Goal: Transaction & Acquisition: Purchase product/service

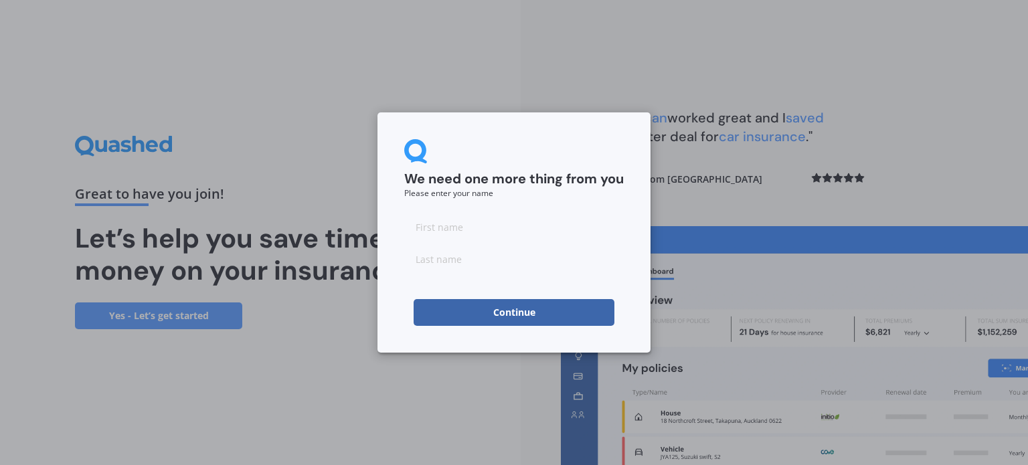
click at [489, 310] on button "Continue" at bounding box center [514, 312] width 201 height 27
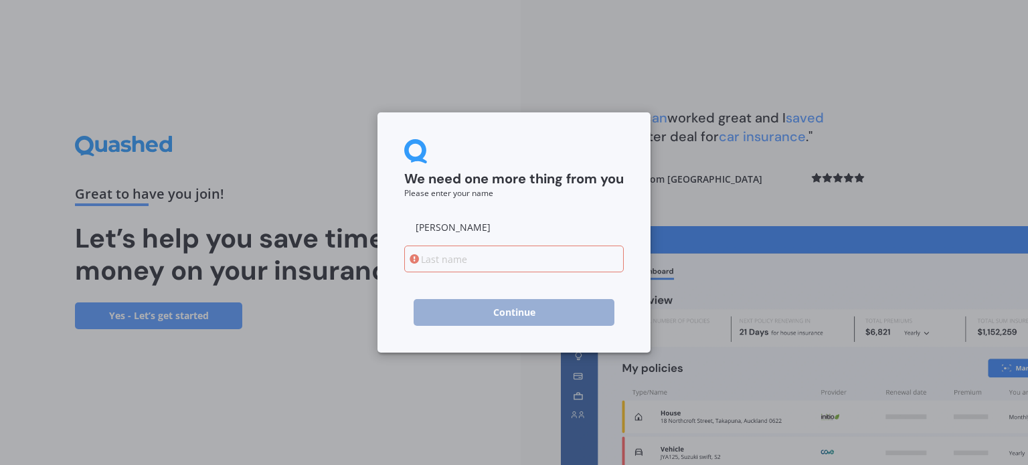
type input "[PERSON_NAME]"
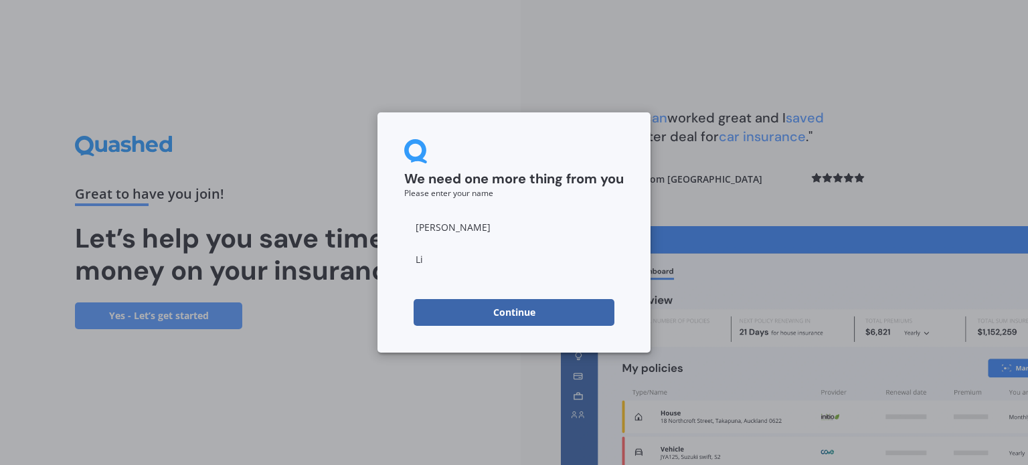
type input "[PERSON_NAME]"
click button "Continue" at bounding box center [514, 312] width 201 height 27
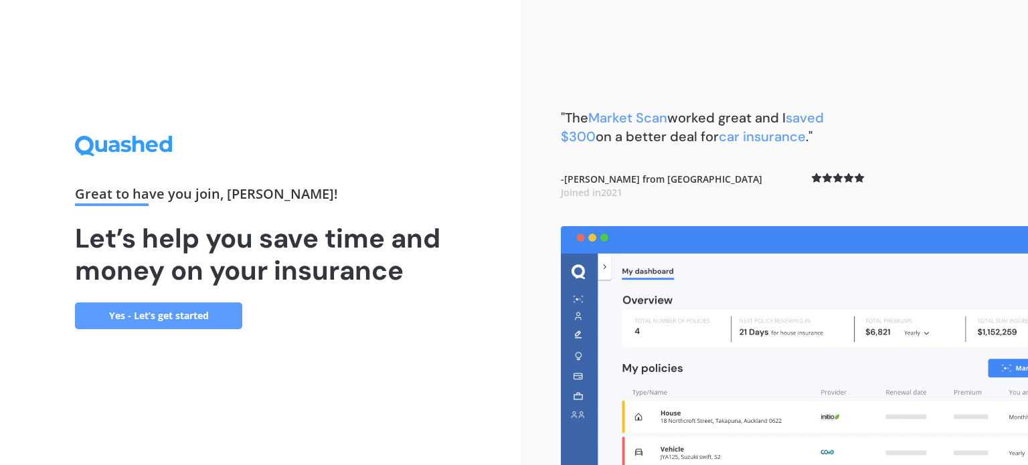
click at [131, 307] on link "Yes - Let’s get started" at bounding box center [158, 316] width 167 height 27
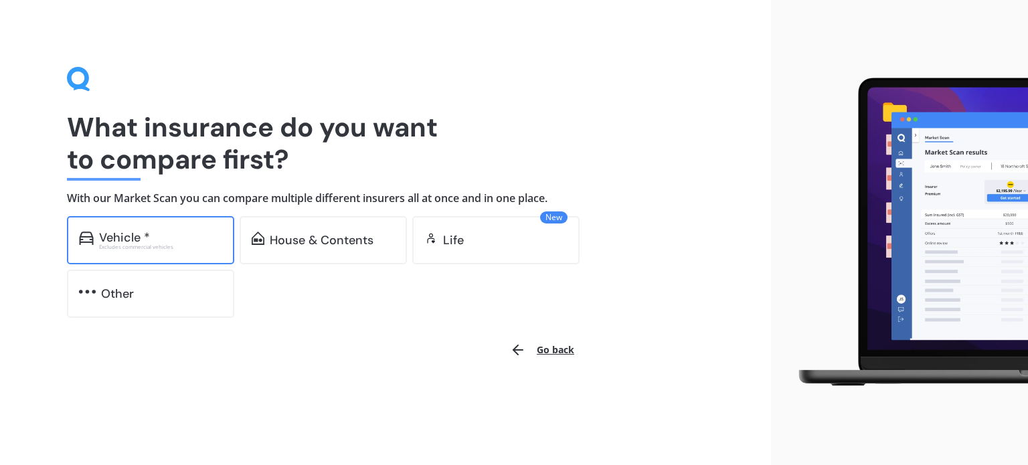
click at [151, 247] on div "Excludes commercial vehicles" at bounding box center [160, 246] width 123 height 5
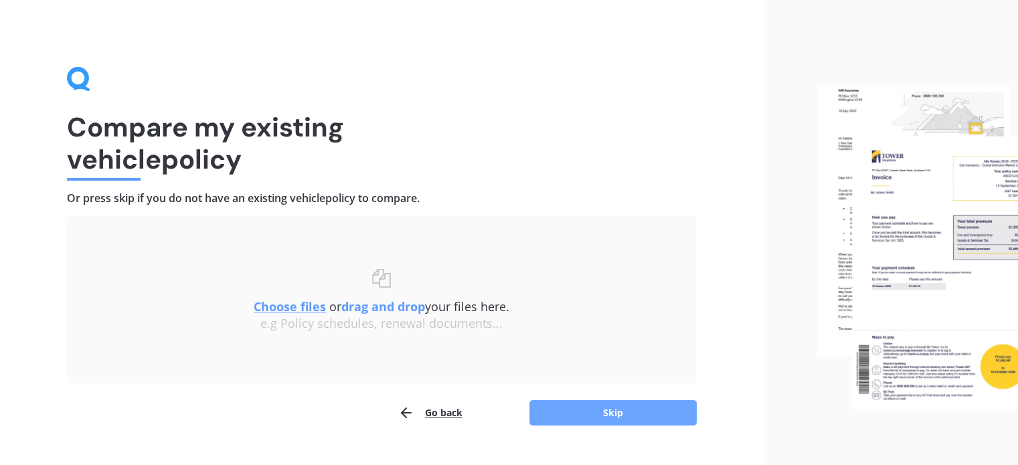
click at [547, 412] on button "Skip" at bounding box center [613, 412] width 167 height 25
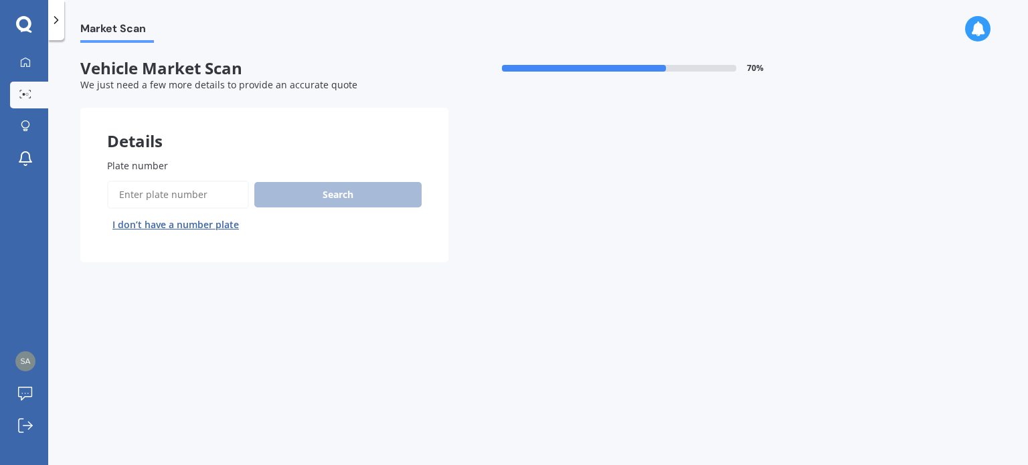
click at [209, 181] on input "Plate number" at bounding box center [178, 195] width 142 height 28
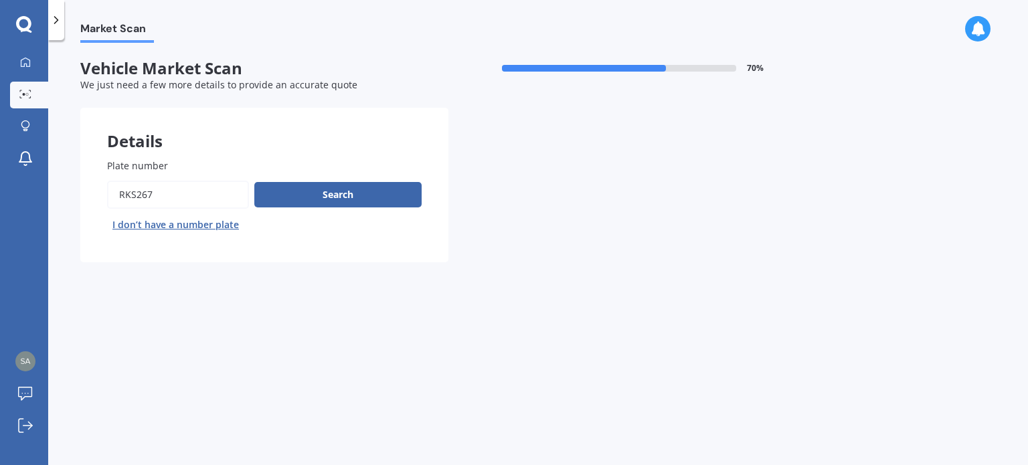
type input "rks267"
click at [0, 0] on button "Next" at bounding box center [0, 0] width 0 height 0
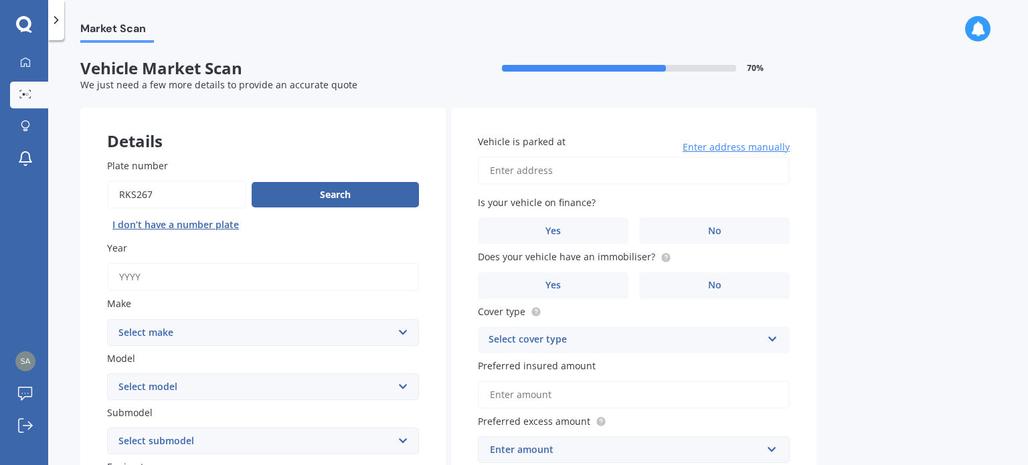
click at [218, 285] on input "Year" at bounding box center [263, 277] width 312 height 28
click at [173, 181] on input "Plate number" at bounding box center [176, 195] width 139 height 28
click at [183, 285] on input "Year" at bounding box center [263, 277] width 312 height 28
type input "2020"
click at [181, 331] on select "Select make AC ALFA ROMEO ASTON [PERSON_NAME] AUDI AUSTIN BEDFORD Bentley BMW B…" at bounding box center [263, 332] width 312 height 27
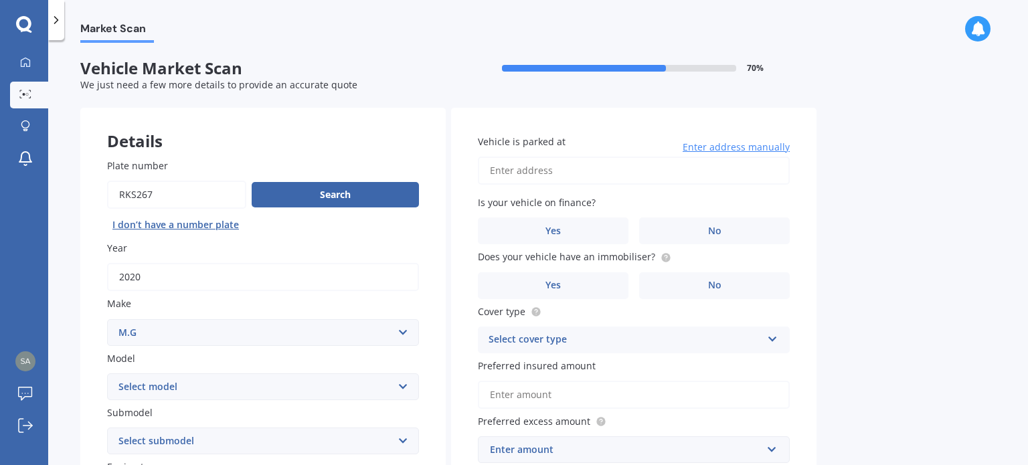
scroll to position [220, 0]
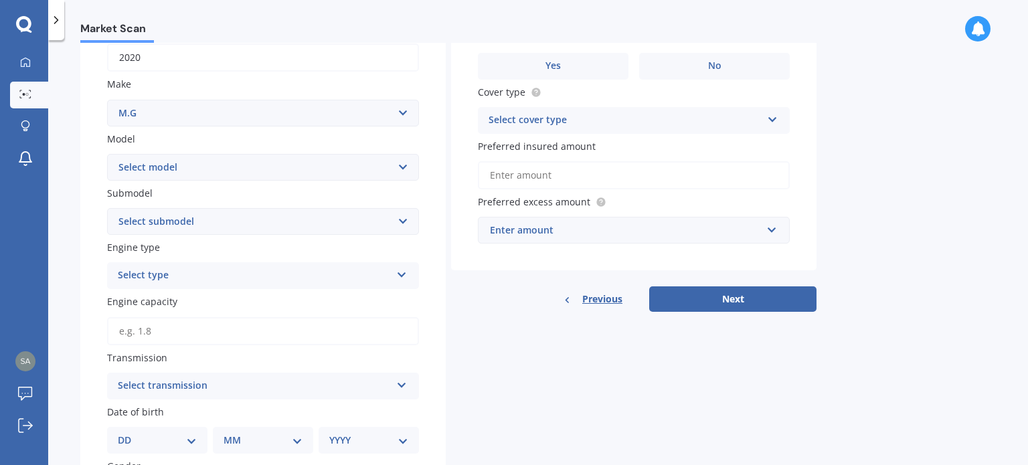
click at [188, 168] on select "Select model HS" at bounding box center [263, 167] width 312 height 27
click at [187, 117] on select "Select make AC ALFA ROMEO ASTON [PERSON_NAME] AUDI AUSTIN BEDFORD Bentley BMW B…" at bounding box center [263, 113] width 312 height 27
select select "MAZDA"
click at [107, 100] on select "Select make AC ALFA ROMEO ASTON [PERSON_NAME] AUDI AUSTIN BEDFORD Bentley BMW B…" at bounding box center [263, 113] width 312 height 27
click at [171, 163] on select "Select model 121 2 3 323 323 / Familia 6 626 929 Atenza Autozam Axela AZ3 B2000…" at bounding box center [263, 167] width 312 height 27
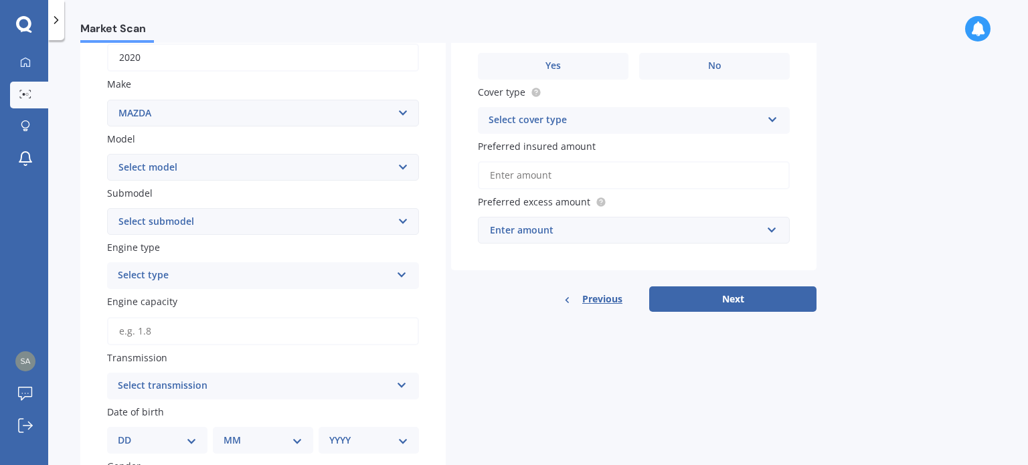
select select "CX-30"
click at [107, 154] on select "Select model 121 2 3 323 323 / Familia 6 626 929 Atenza Autozam Axela AZ3 B2000…" at bounding box center [263, 167] width 312 height 27
click at [191, 216] on select "Select submodel (All other) GSX Wagon 5dr Skyactiv-Drive 6sp 2.0i GTX Wagon 5dr…" at bounding box center [263, 221] width 312 height 27
select select "GSX WAGON 5DR SKYACTIV-DRIVE 6SP 2.0I"
click at [107, 208] on select "Select submodel (All other) GSX Wagon 5dr Skyactiv-Drive 6sp 2.0i GTX Wagon 5dr…" at bounding box center [263, 221] width 312 height 27
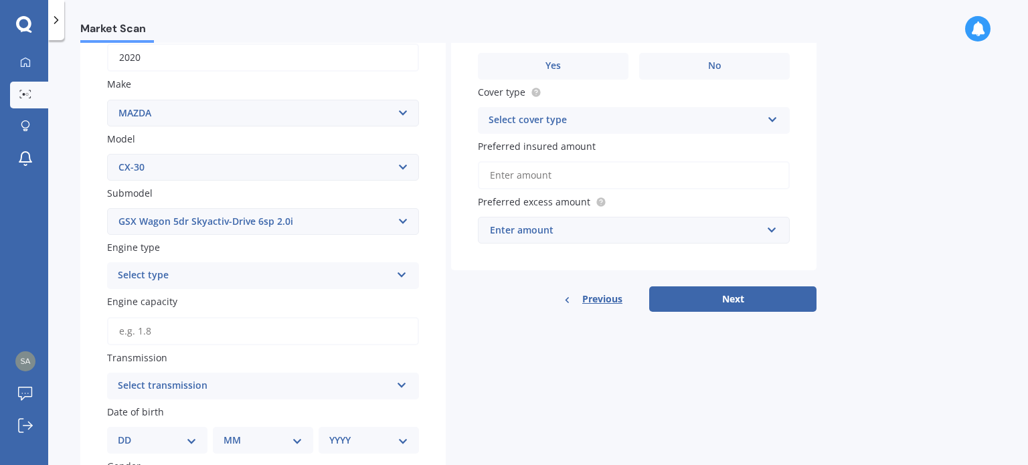
click at [197, 279] on div "Select type" at bounding box center [254, 276] width 273 height 16
click at [187, 297] on div "Petrol" at bounding box center [263, 302] width 311 height 24
click at [180, 321] on input "Engine capacity" at bounding box center [263, 331] width 312 height 28
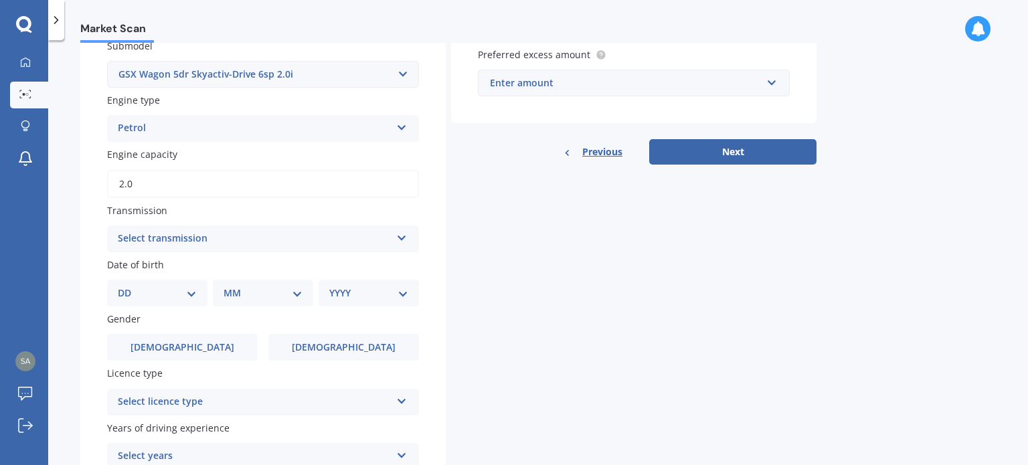
type input "2.0"
click at [166, 240] on div "Select transmission" at bounding box center [254, 239] width 273 height 16
drag, startPoint x: 161, startPoint y: 283, endPoint x: 158, endPoint y: 250, distance: 32.9
click at [158, 250] on div "Auto Auto Manual Other" at bounding box center [263, 239] width 312 height 27
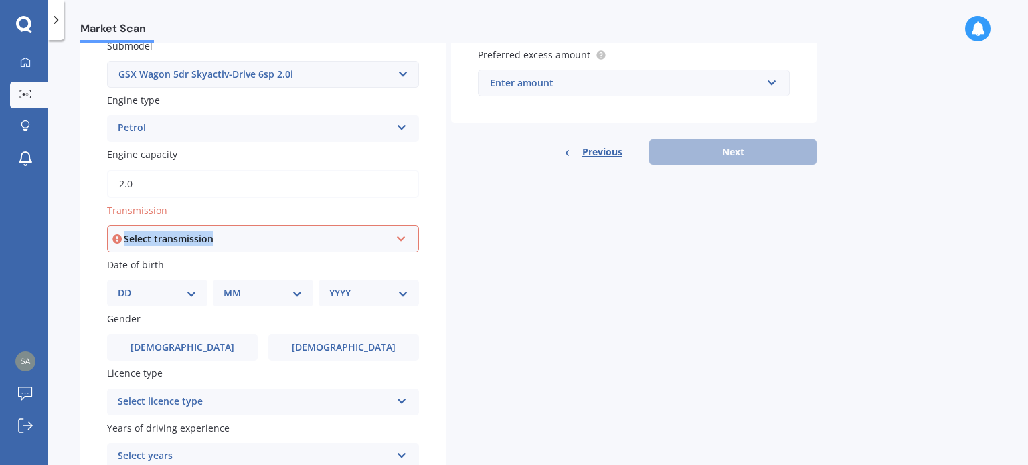
click at [158, 250] on div "Select transmission Auto Manual Other" at bounding box center [263, 239] width 312 height 27
click at [158, 250] on div "Auto Auto Manual Other" at bounding box center [263, 239] width 312 height 27
click at [169, 291] on select "DD 01 02 03 04 05 06 07 08 09 10 11 12 13 14 15 16 17 18 19 20 21 22 23 24 25 2…" at bounding box center [157, 293] width 79 height 15
select select "15"
click at [129, 286] on select "DD 01 02 03 04 05 06 07 08 09 10 11 12 13 14 15 16 17 18 19 20 21 22 23 24 25 2…" at bounding box center [157, 293] width 79 height 15
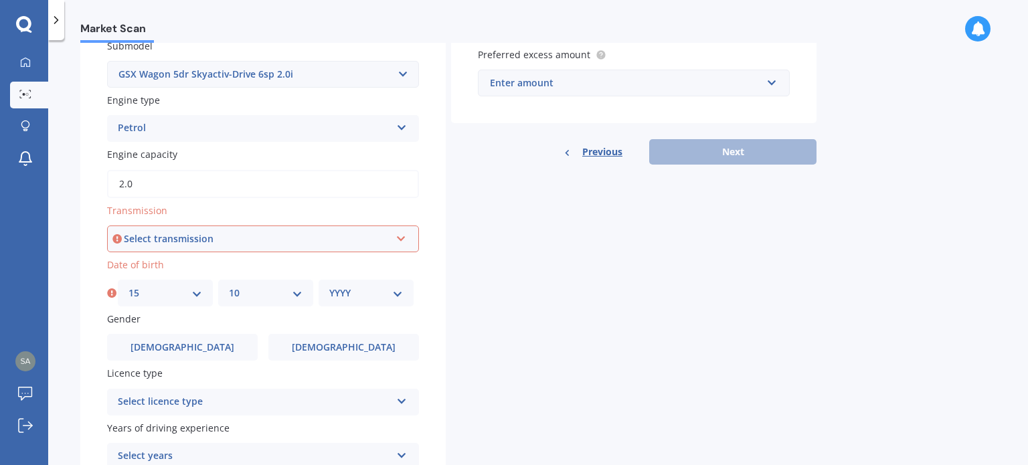
select select "11"
select select "1998"
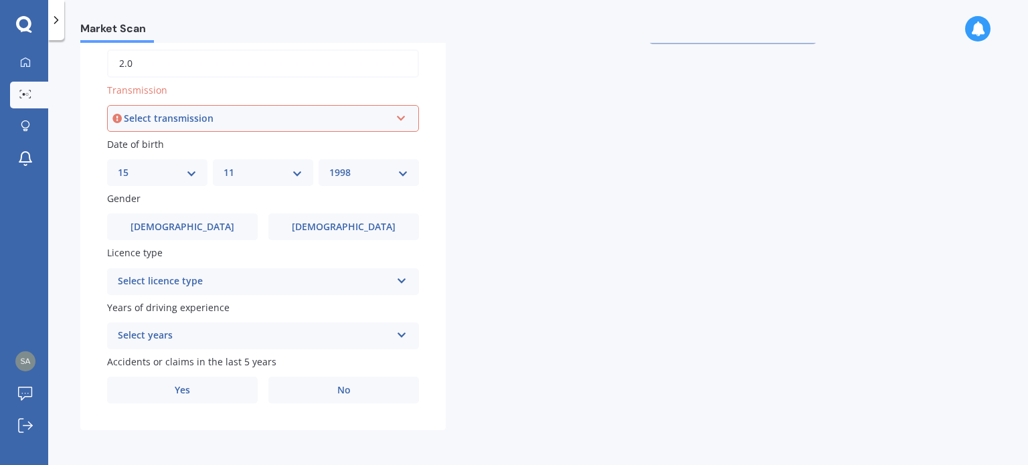
click at [383, 210] on div "Gender [DEMOGRAPHIC_DATA] [DEMOGRAPHIC_DATA]" at bounding box center [263, 216] width 312 height 49
click at [337, 224] on span "[DEMOGRAPHIC_DATA]" at bounding box center [344, 227] width 106 height 11
click at [0, 0] on input "[DEMOGRAPHIC_DATA]" at bounding box center [0, 0] width 0 height 0
click at [308, 128] on div "Select transmission Auto Manual Other" at bounding box center [263, 118] width 312 height 27
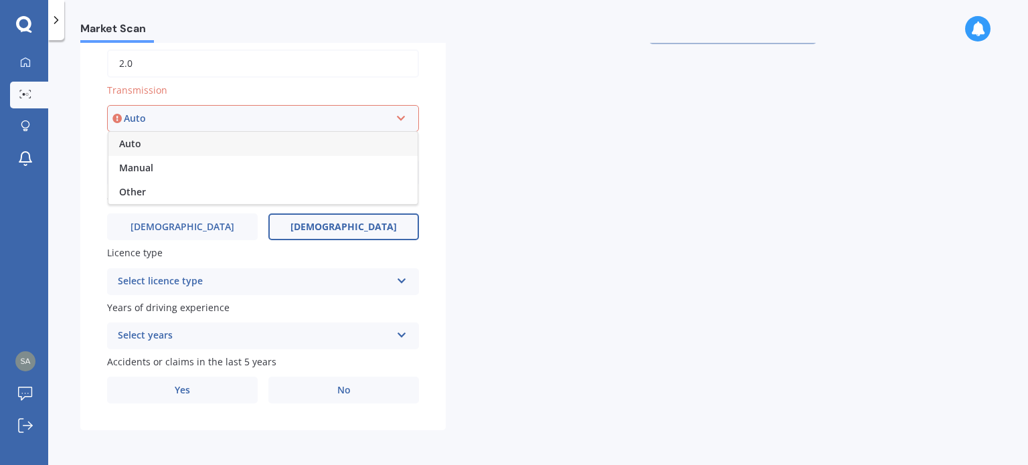
click at [180, 134] on div "Auto" at bounding box center [262, 144] width 309 height 24
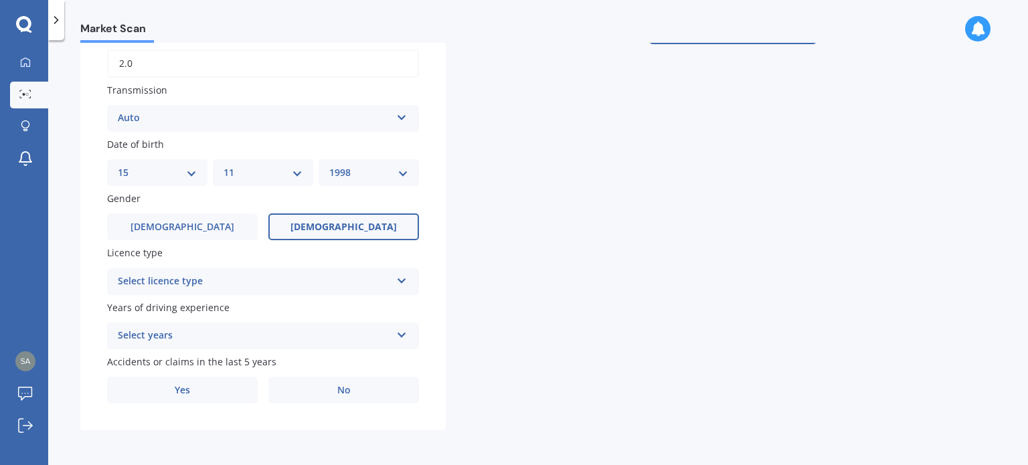
click at [204, 291] on div "Select licence type NZ Full NZ Restricted NZ Learners [GEOGRAPHIC_DATA] [GEOGRA…" at bounding box center [263, 282] width 312 height 27
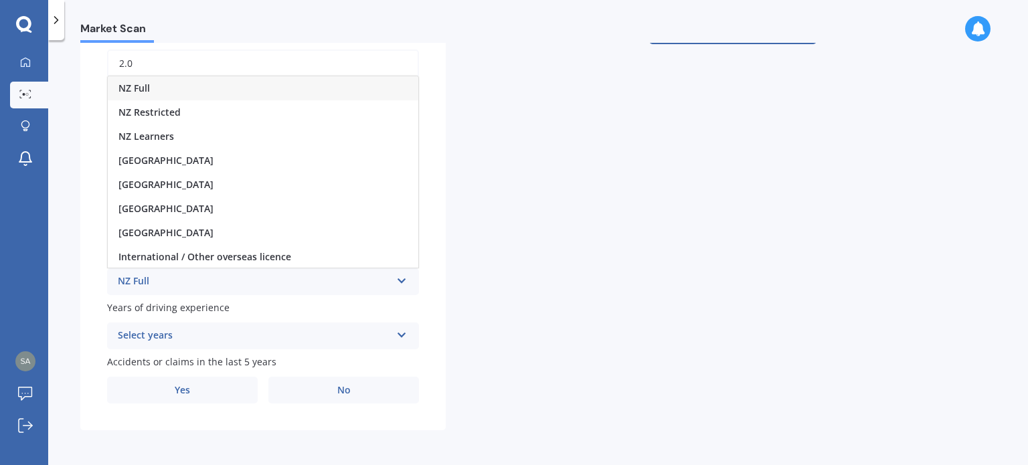
click at [204, 88] on div "NZ Full" at bounding box center [263, 88] width 311 height 24
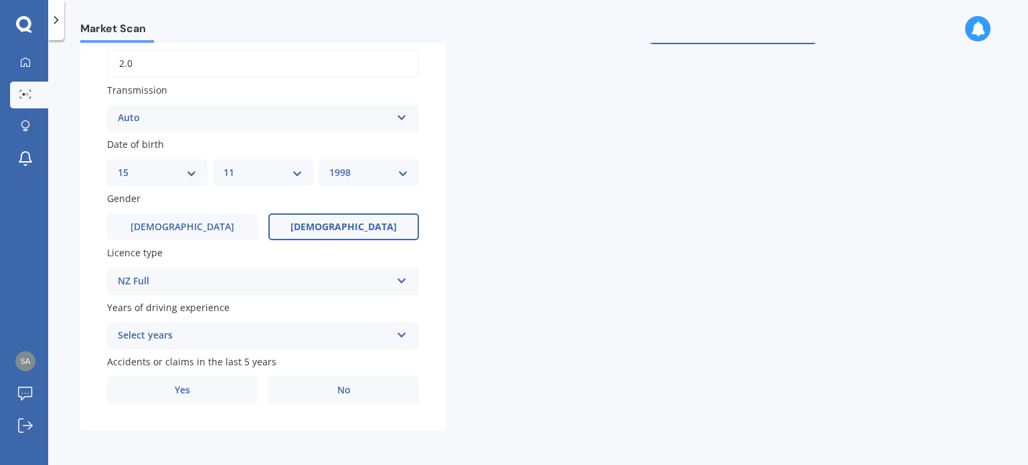
click at [209, 312] on span "Years of driving experience" at bounding box center [168, 307] width 123 height 13
click at [189, 331] on div "Select years" at bounding box center [254, 336] width 273 height 16
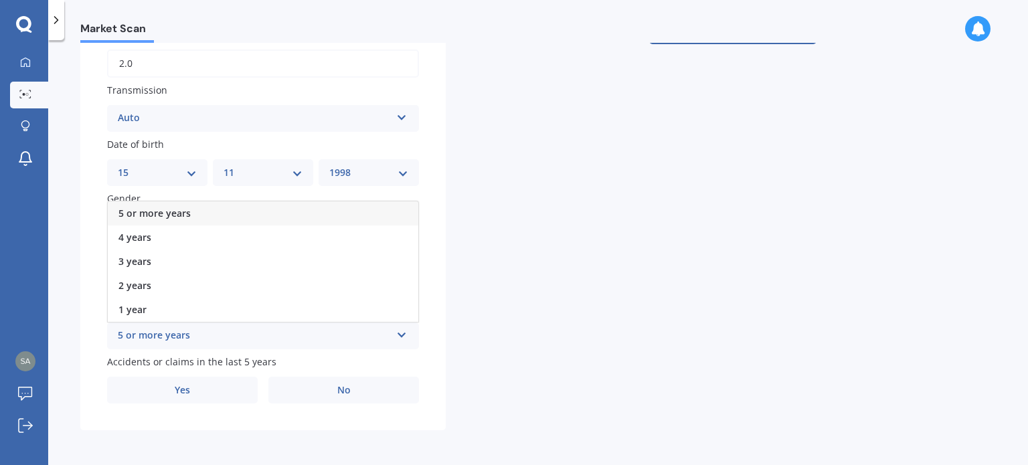
click at [199, 219] on div "5 or more years" at bounding box center [263, 214] width 311 height 24
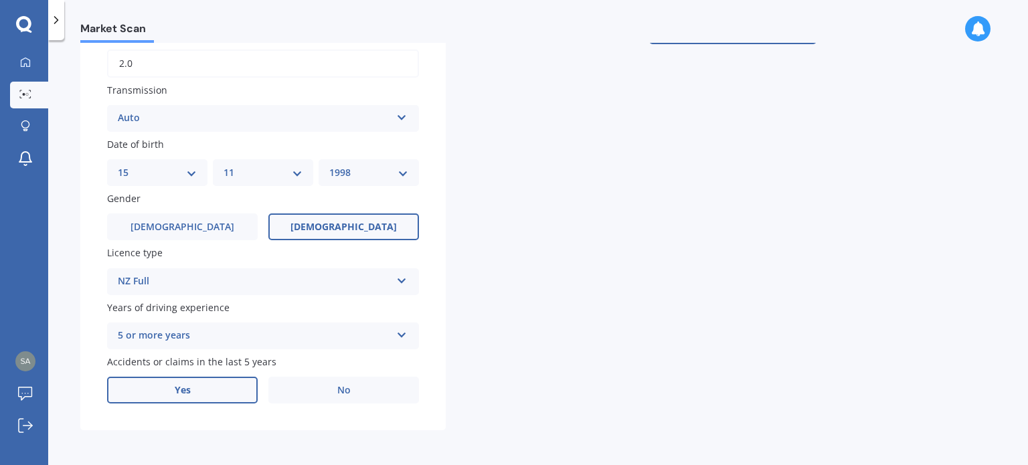
click at [202, 386] on label "Yes" at bounding box center [182, 390] width 151 height 27
click at [0, 0] on input "Yes" at bounding box center [0, 0] width 0 height 0
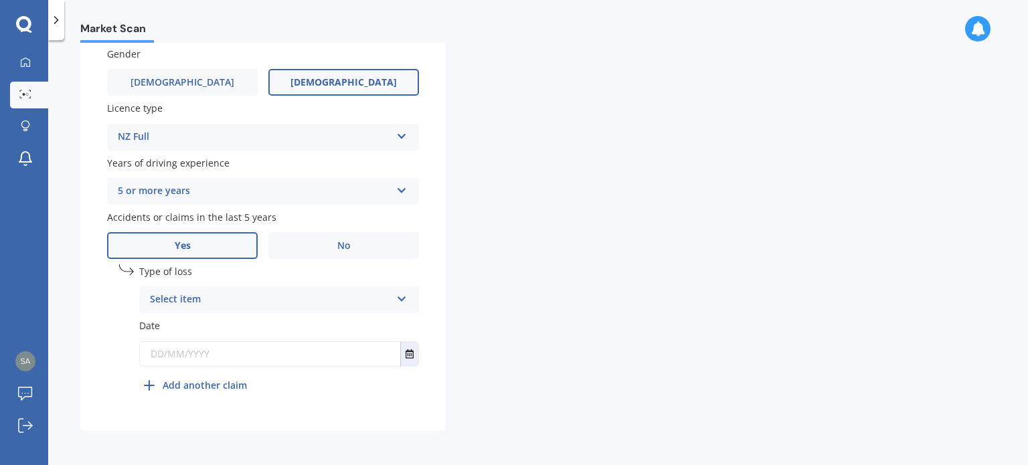
click at [214, 297] on div "Select item" at bounding box center [270, 300] width 241 height 16
click at [217, 329] on span "At fault accident" at bounding box center [189, 325] width 76 height 13
click at [209, 299] on div "At fault accident" at bounding box center [270, 300] width 241 height 16
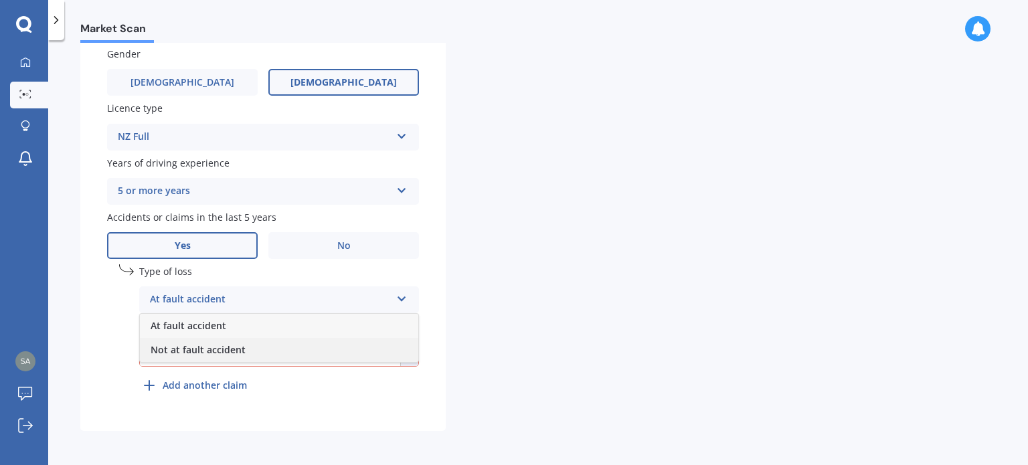
click at [202, 355] on span "Not at fault accident" at bounding box center [198, 349] width 95 height 13
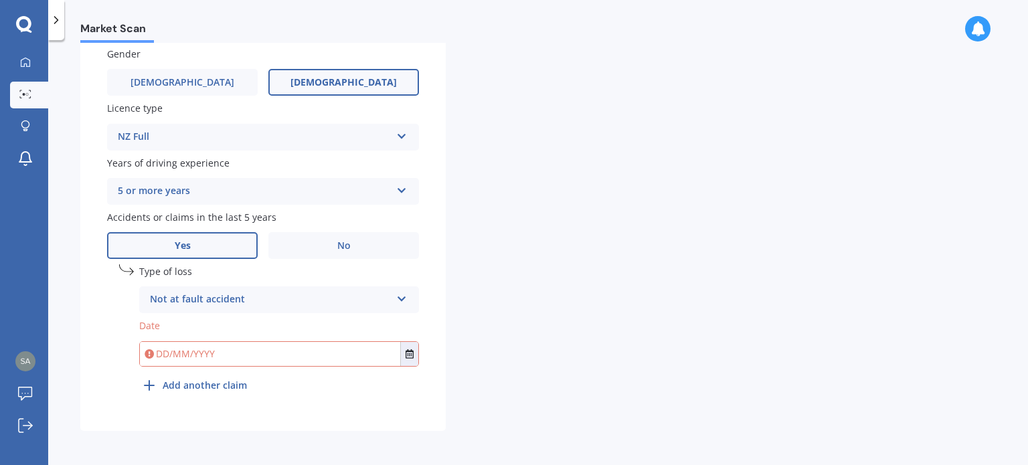
click at [202, 355] on input "text" at bounding box center [270, 354] width 260 height 24
click at [406, 355] on icon "Select date" at bounding box center [410, 354] width 8 height 9
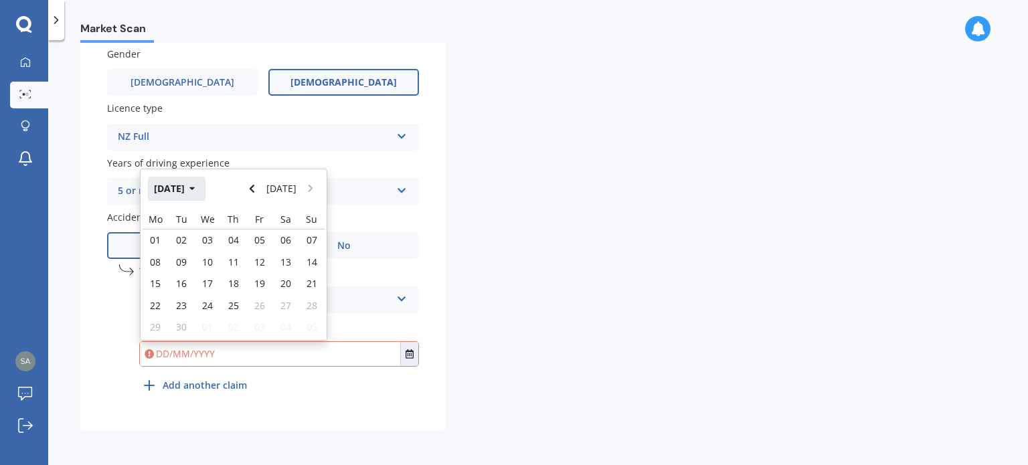
click at [180, 188] on button "[DATE]" at bounding box center [177, 189] width 58 height 24
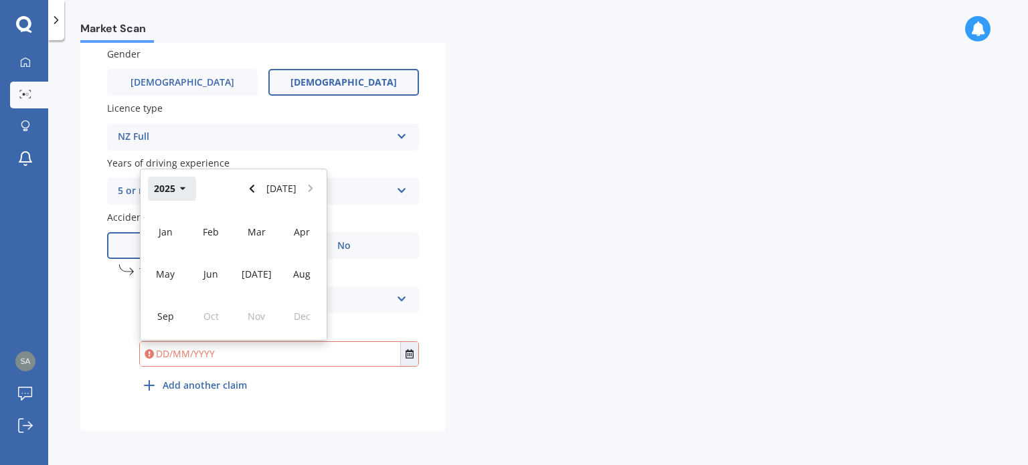
click at [173, 187] on button "2025" at bounding box center [172, 189] width 48 height 24
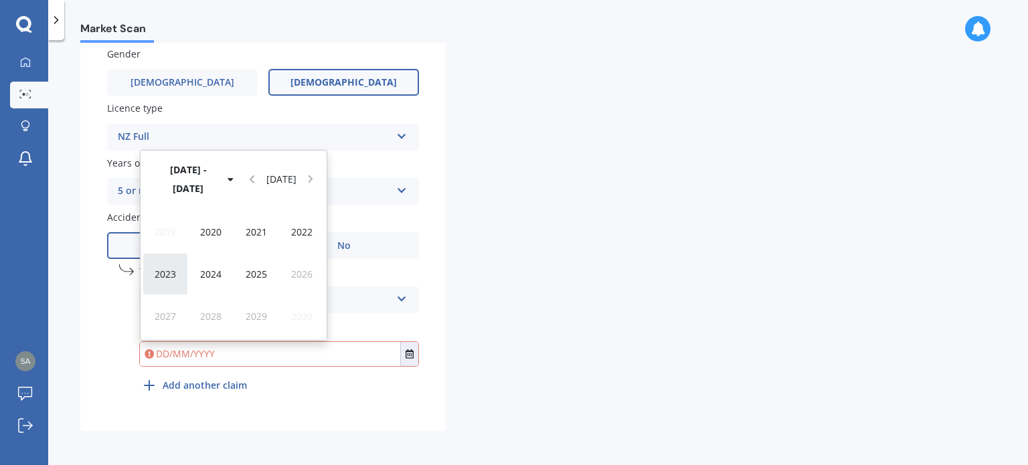
click at [171, 268] on span "2023" at bounding box center [165, 274] width 21 height 13
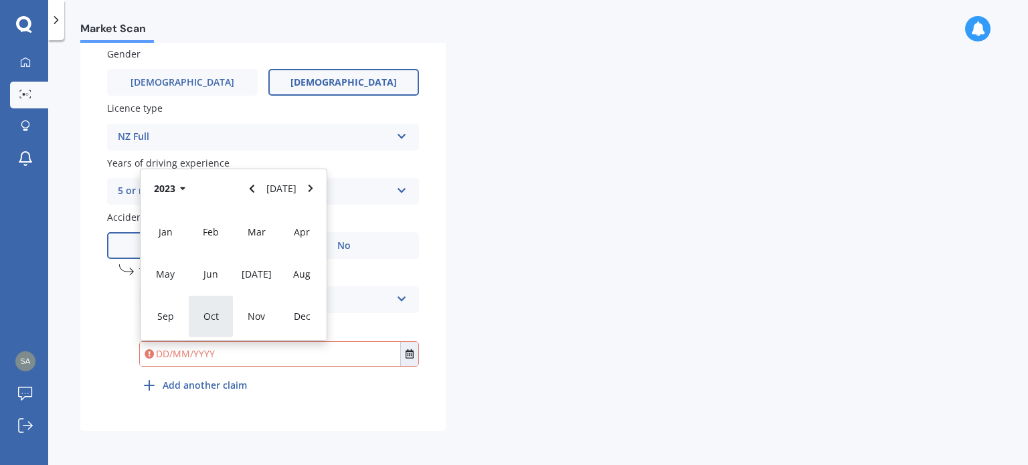
click at [228, 317] on div "Oct" at bounding box center [211, 316] width 46 height 42
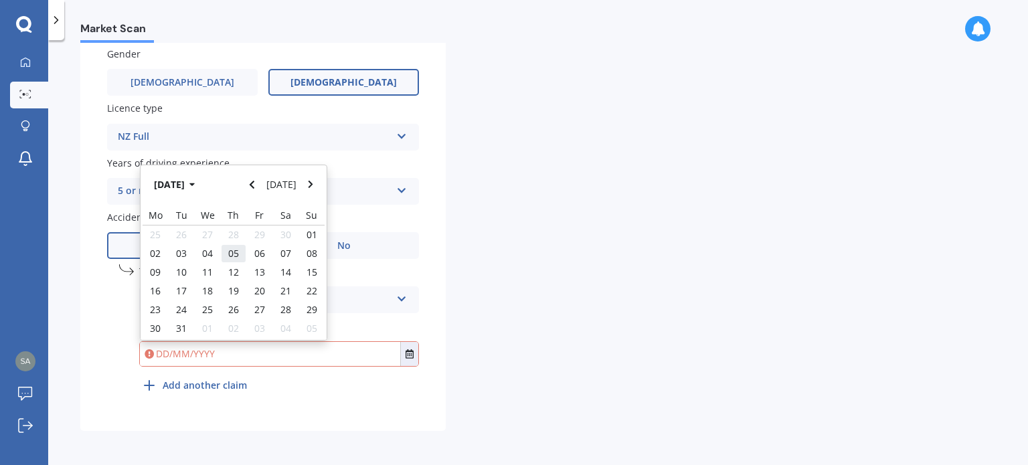
click at [232, 254] on span "05" at bounding box center [233, 253] width 11 height 13
type input "[DATE]"
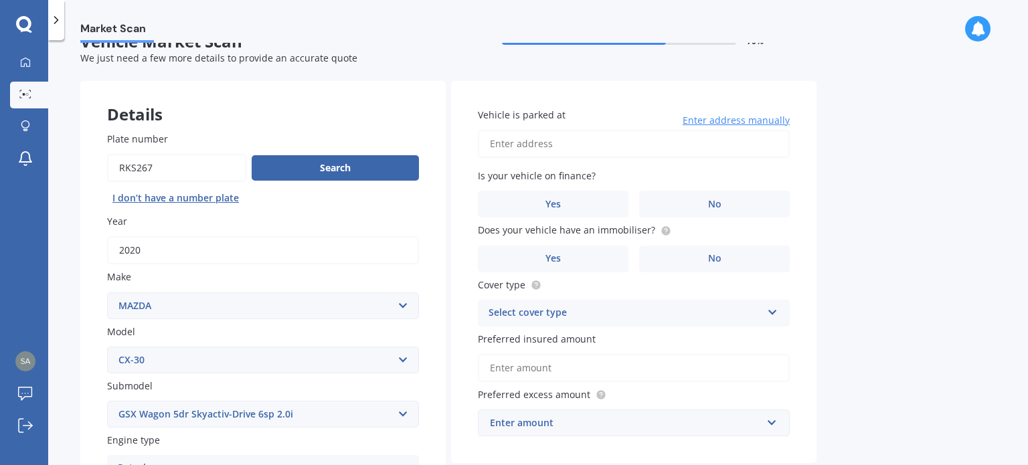
scroll to position [0, 0]
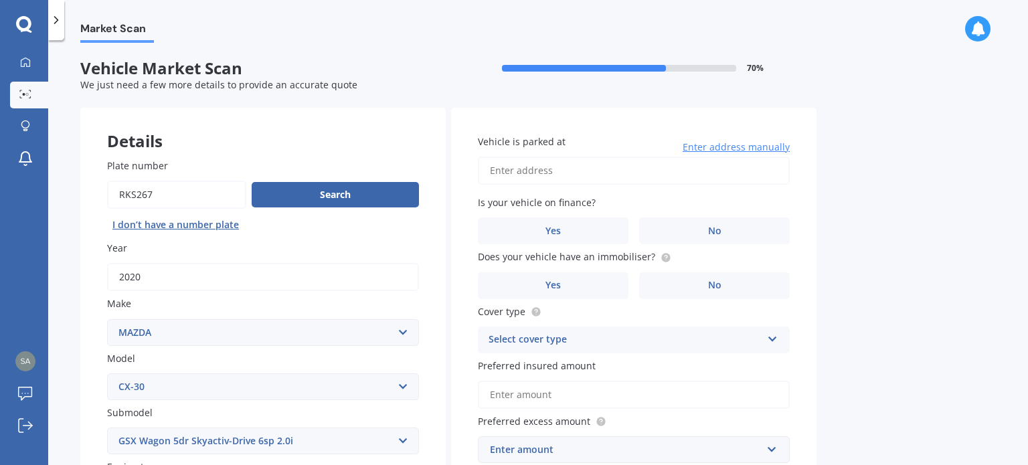
click at [581, 181] on input "Vehicle is parked at" at bounding box center [634, 171] width 312 height 28
type input "[STREET_ADDRESS]"
click at [576, 232] on label "Yes" at bounding box center [553, 231] width 151 height 27
click at [0, 0] on input "Yes" at bounding box center [0, 0] width 0 height 0
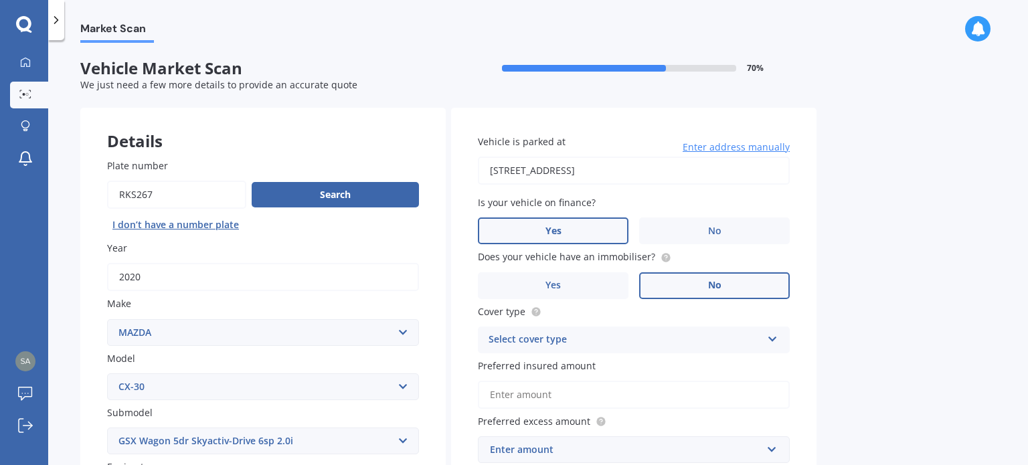
click at [679, 294] on label "No" at bounding box center [714, 286] width 151 height 27
click at [0, 0] on input "No" at bounding box center [0, 0] width 0 height 0
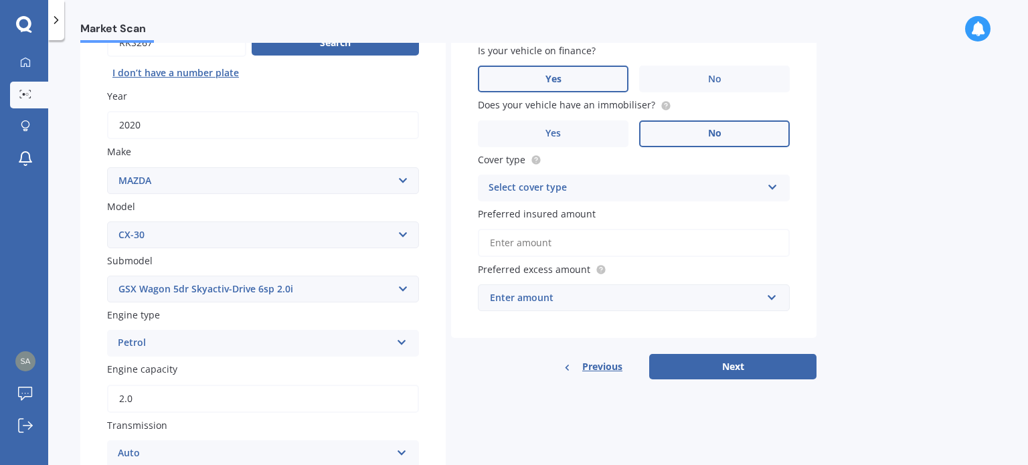
scroll to position [155, 0]
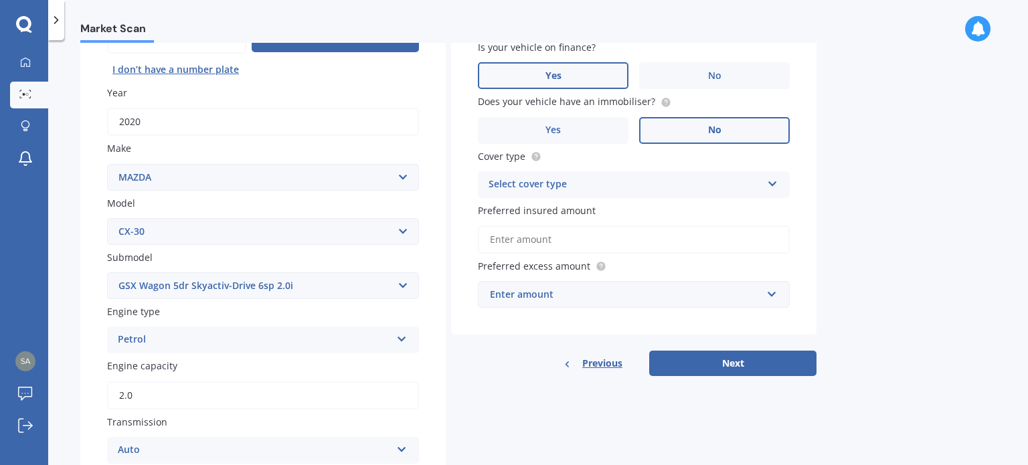
click at [599, 196] on div "Select cover type Comprehensive Third Party, Fire & Theft Third Party" at bounding box center [634, 184] width 312 height 27
click at [570, 220] on div "Comprehensive" at bounding box center [634, 211] width 311 height 24
click at [546, 238] on input "Preferred insured amount" at bounding box center [634, 240] width 312 height 28
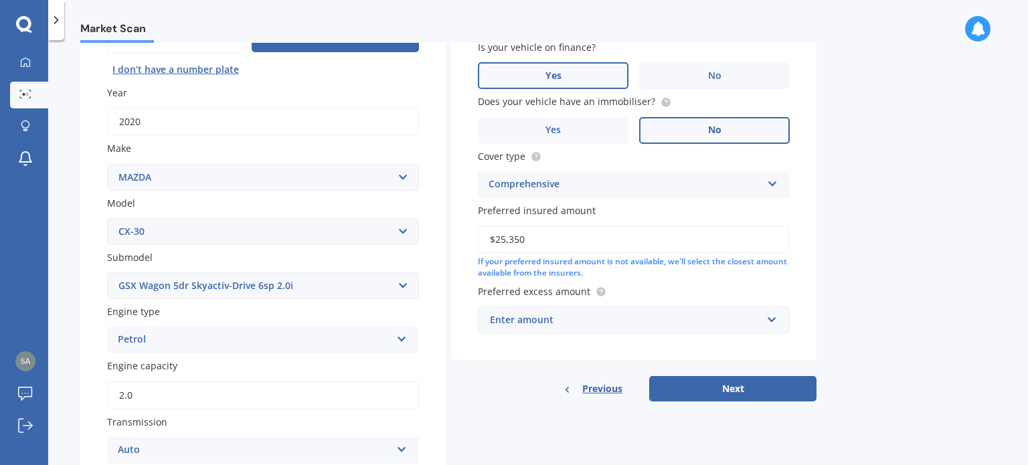
type input "$25,350"
click at [581, 321] on div "Enter amount" at bounding box center [626, 320] width 272 height 15
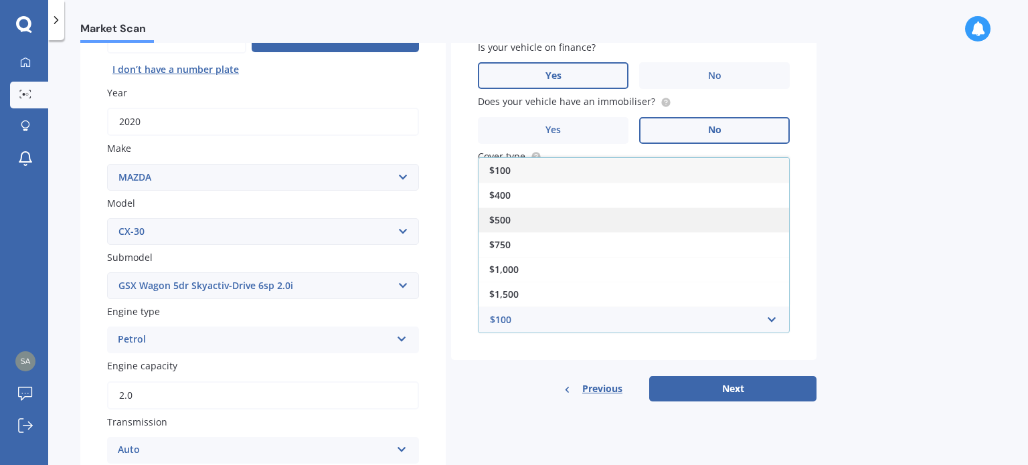
click at [560, 225] on div "$500" at bounding box center [634, 220] width 311 height 25
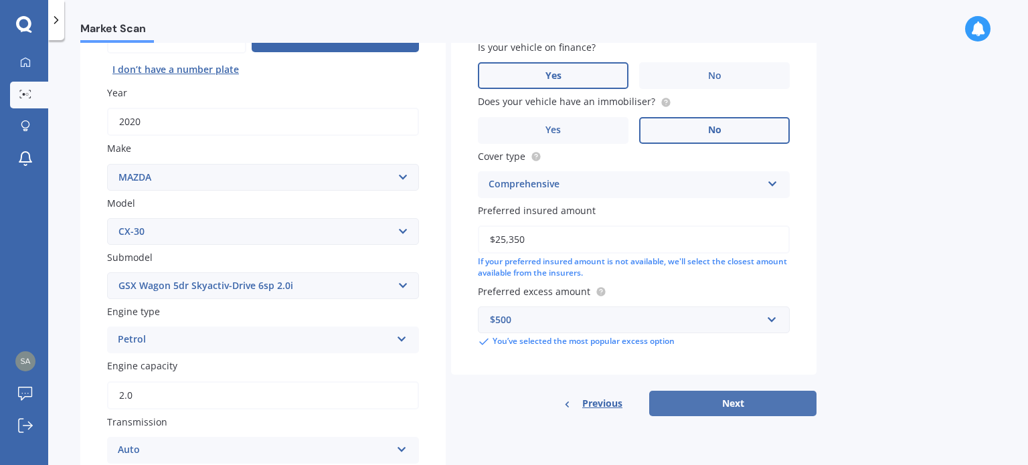
click at [715, 398] on button "Next" at bounding box center [733, 403] width 167 height 25
select select "15"
select select "11"
select select "1998"
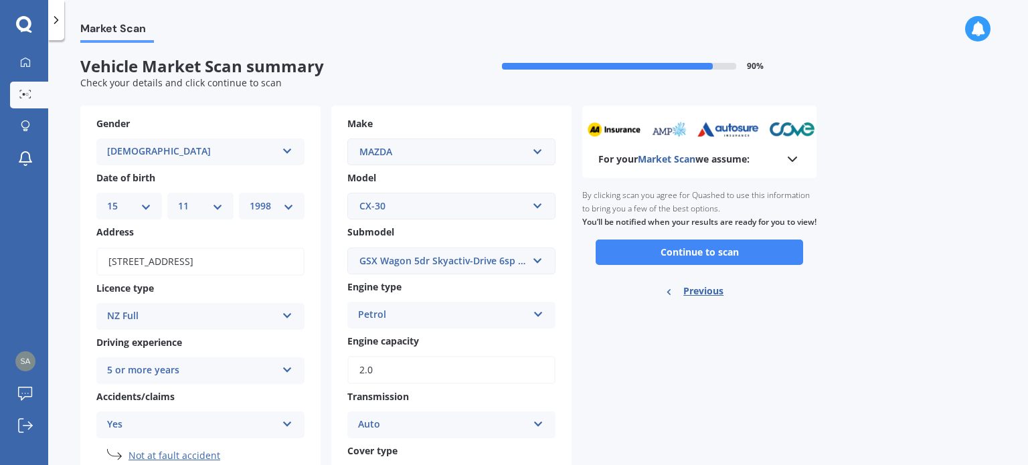
scroll to position [0, 0]
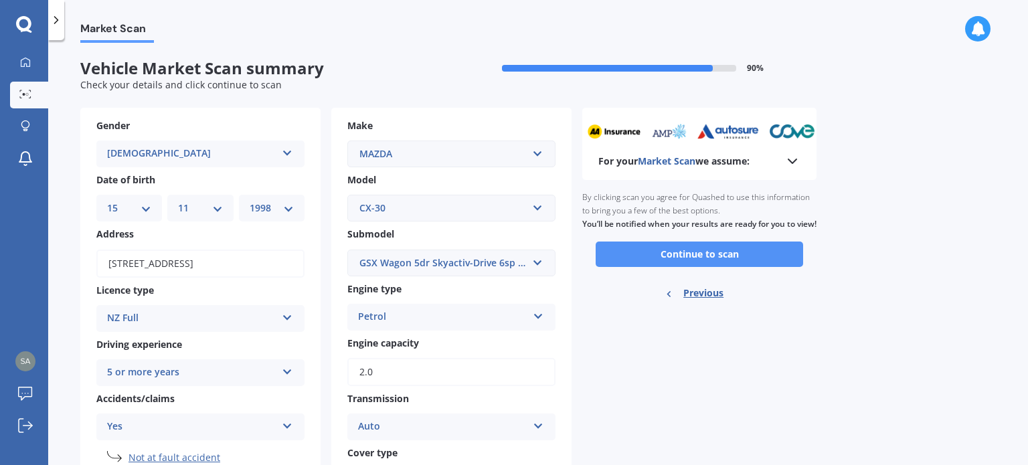
click at [695, 267] on button "Continue to scan" at bounding box center [700, 254] width 208 height 25
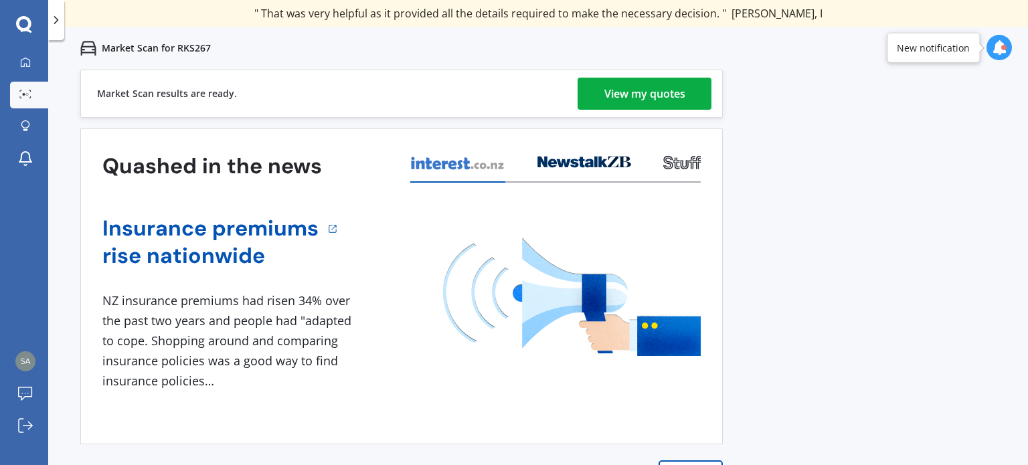
click at [608, 84] on div "View my quotes" at bounding box center [645, 94] width 81 height 32
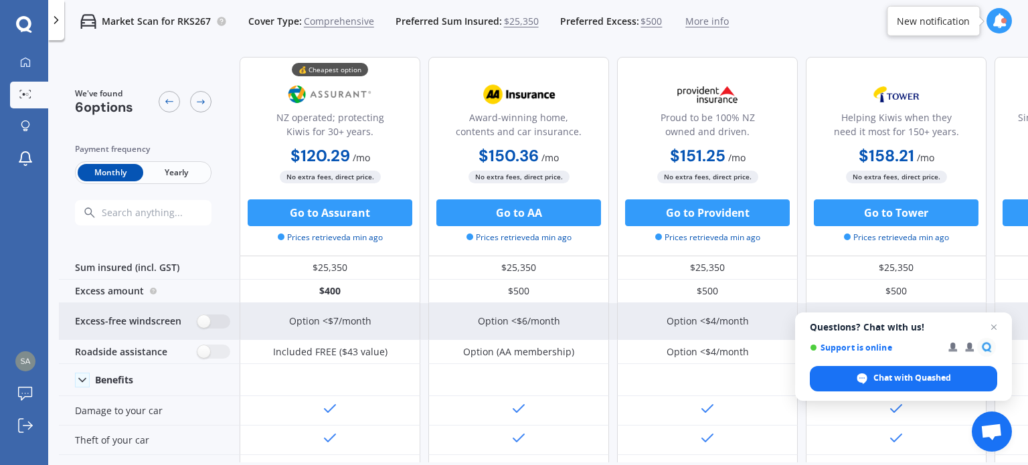
click at [201, 328] on div "Excess-free windscreen" at bounding box center [149, 321] width 181 height 37
click at [210, 319] on label at bounding box center [214, 322] width 33 height 14
radio input "true"
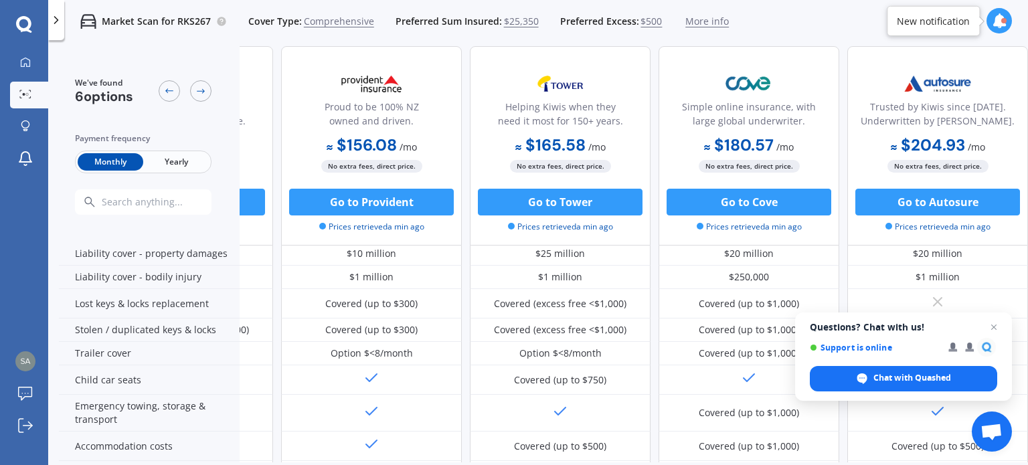
scroll to position [0, 343]
